Goal: Information Seeking & Learning: Learn about a topic

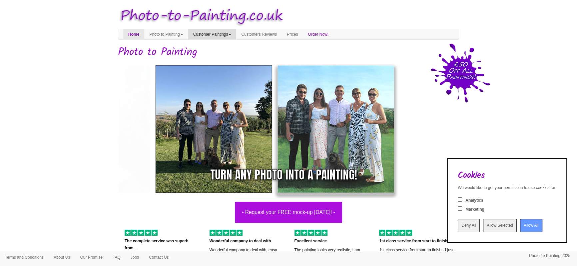
click at [221, 33] on link "Customer Paintings" at bounding box center [212, 34] width 48 height 10
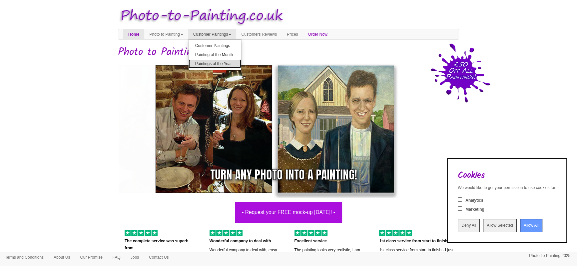
click at [218, 64] on link "Paintings of the Year" at bounding box center [215, 63] width 53 height 9
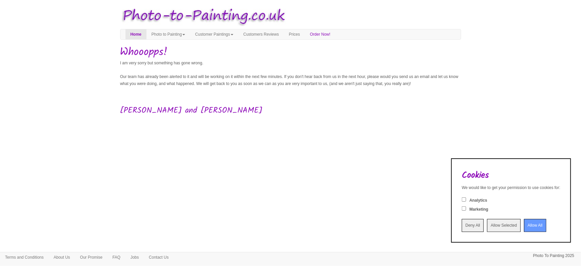
click at [462, 223] on input "Deny All" at bounding box center [473, 225] width 22 height 13
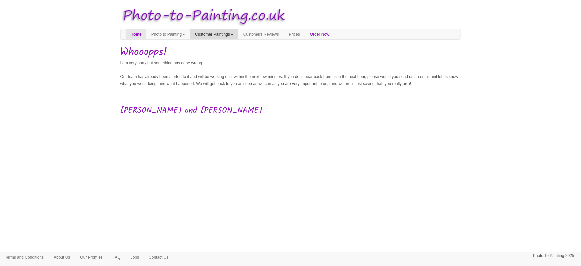
click at [237, 33] on link "Customer Paintings" at bounding box center [214, 34] width 48 height 10
click at [223, 47] on link "Customer Paintings" at bounding box center [217, 45] width 53 height 9
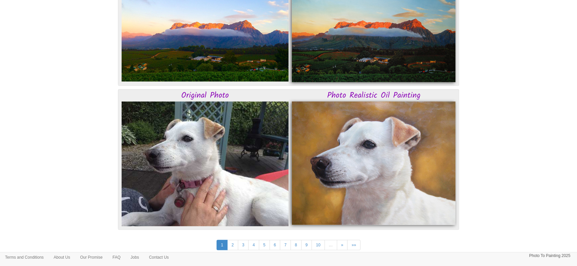
scroll to position [1694, 0]
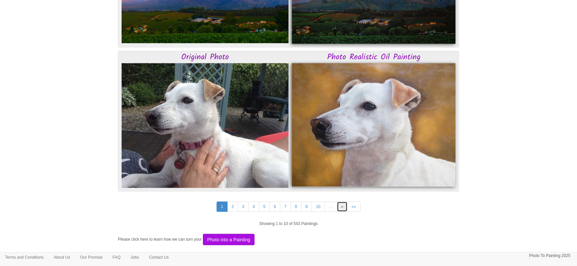
click at [344, 207] on link "»" at bounding box center [342, 207] width 11 height 10
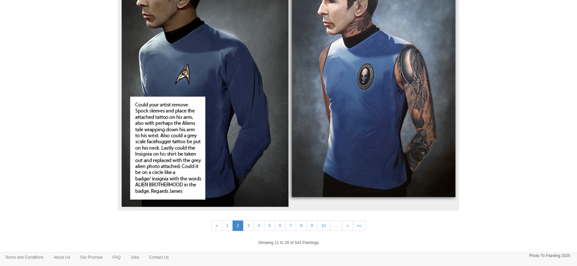
scroll to position [1734, 0]
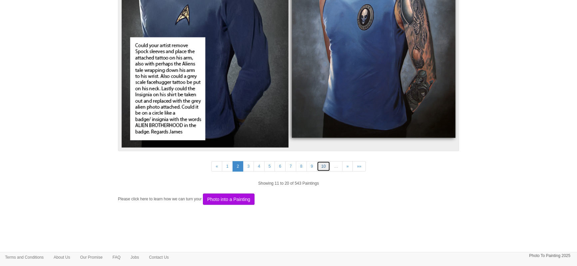
click at [324, 169] on link "10" at bounding box center [323, 166] width 13 height 10
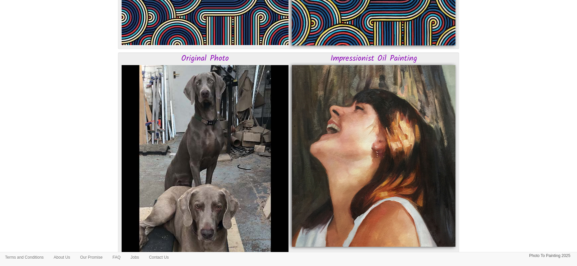
scroll to position [726, 0]
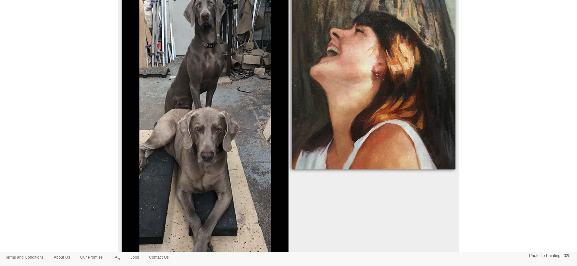
click at [411, 81] on img at bounding box center [374, 79] width 164 height 182
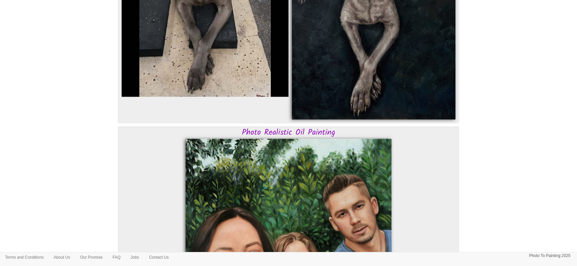
scroll to position [0, 0]
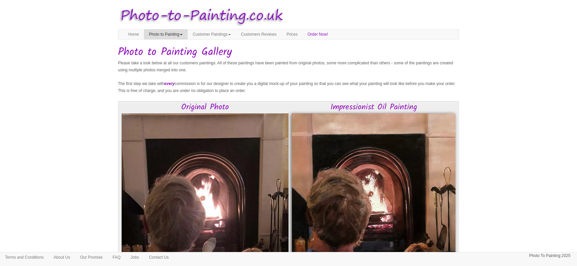
click at [185, 37] on link "Photo to Painting" at bounding box center [166, 34] width 44 height 10
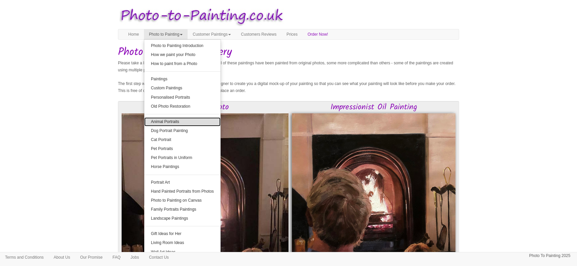
click at [176, 119] on link "Animal Portraits" at bounding box center [182, 121] width 76 height 9
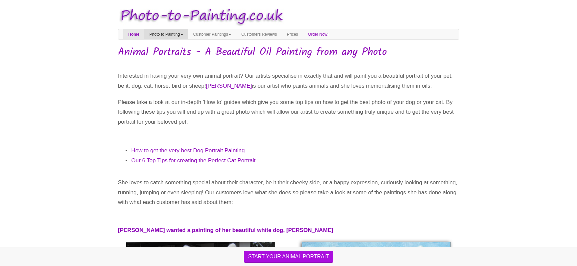
click at [163, 35] on link "Photo to Painting" at bounding box center [166, 34] width 44 height 10
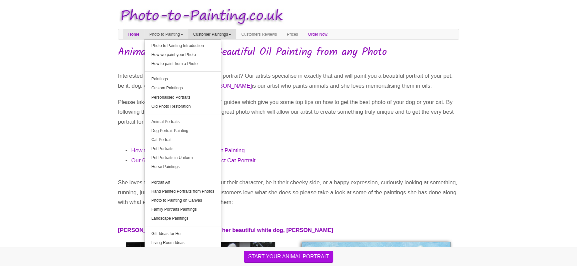
click at [237, 33] on link "Customer Paintings" at bounding box center [212, 34] width 48 height 10
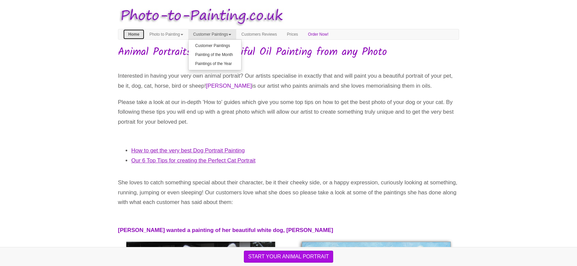
click at [133, 33] on link "Home" at bounding box center [133, 34] width 21 height 10
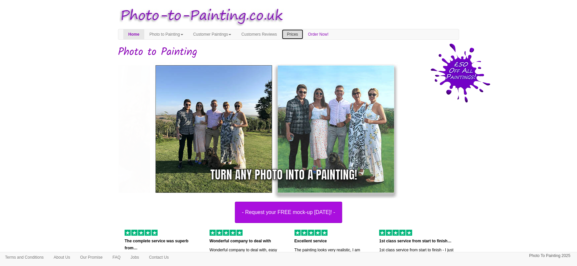
click at [303, 36] on link "Prices" at bounding box center [292, 34] width 21 height 10
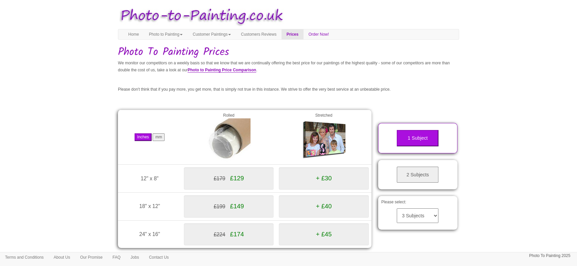
drag, startPoint x: 576, startPoint y: 55, endPoint x: 576, endPoint y: 84, distance: 29.3
click at [576, 84] on body "Your painting - risk free Toggle navigation Menu Home Photo to Painting Photo t…" at bounding box center [288, 193] width 577 height 381
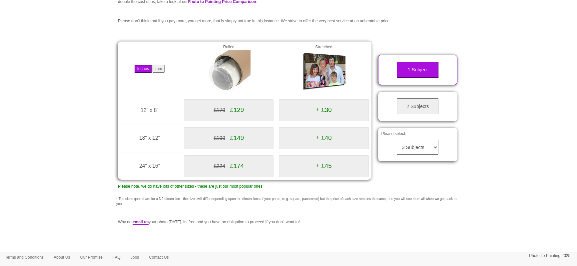
scroll to position [62, 0]
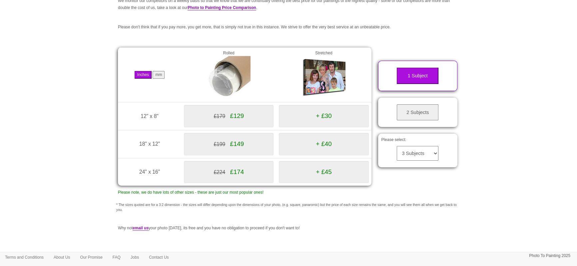
click at [416, 115] on button "2 Subjects" at bounding box center [418, 112] width 42 height 16
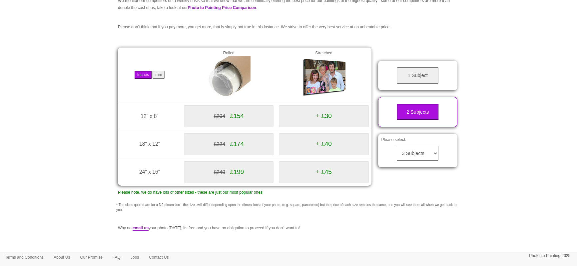
click at [416, 75] on button "1 Subject" at bounding box center [418, 75] width 42 height 16
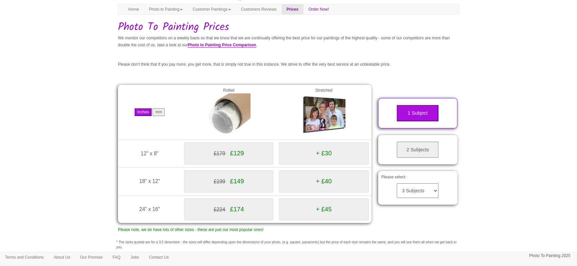
scroll to position [0, 0]
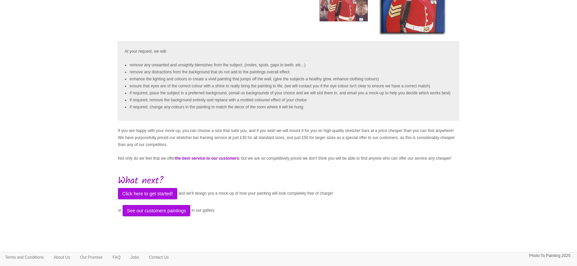
scroll to position [128, 0]
click at [190, 216] on button "See our customers paintings" at bounding box center [157, 210] width 68 height 11
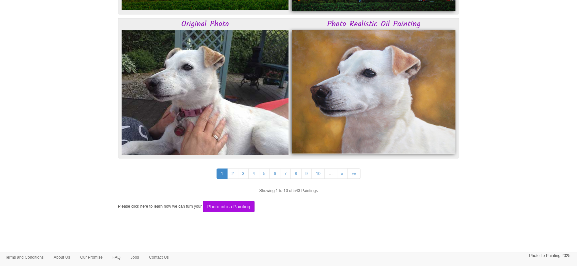
scroll to position [1723, 0]
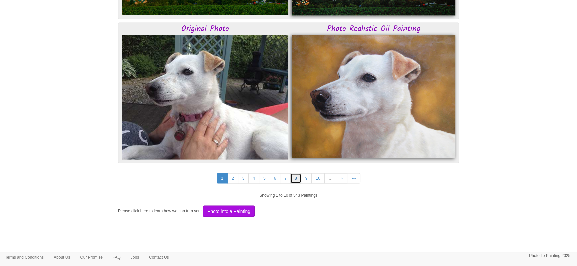
click at [295, 178] on link "8" at bounding box center [296, 178] width 11 height 10
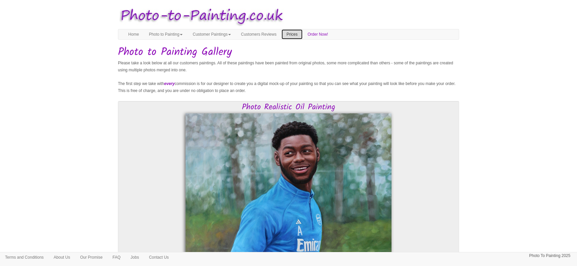
click at [303, 36] on link "Prices" at bounding box center [292, 34] width 21 height 10
